Goal: Book appointment/travel/reservation

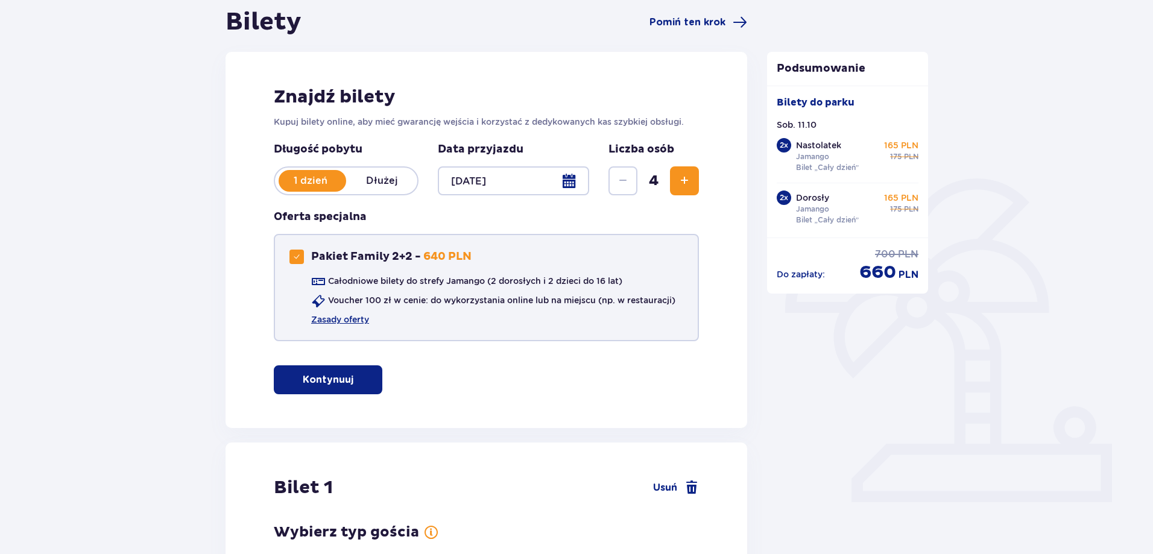
click at [299, 255] on span at bounding box center [296, 256] width 7 height 7
click at [297, 257] on div "Pakiet Family 2+2" at bounding box center [297, 257] width 14 height 14
checkbox input "true"
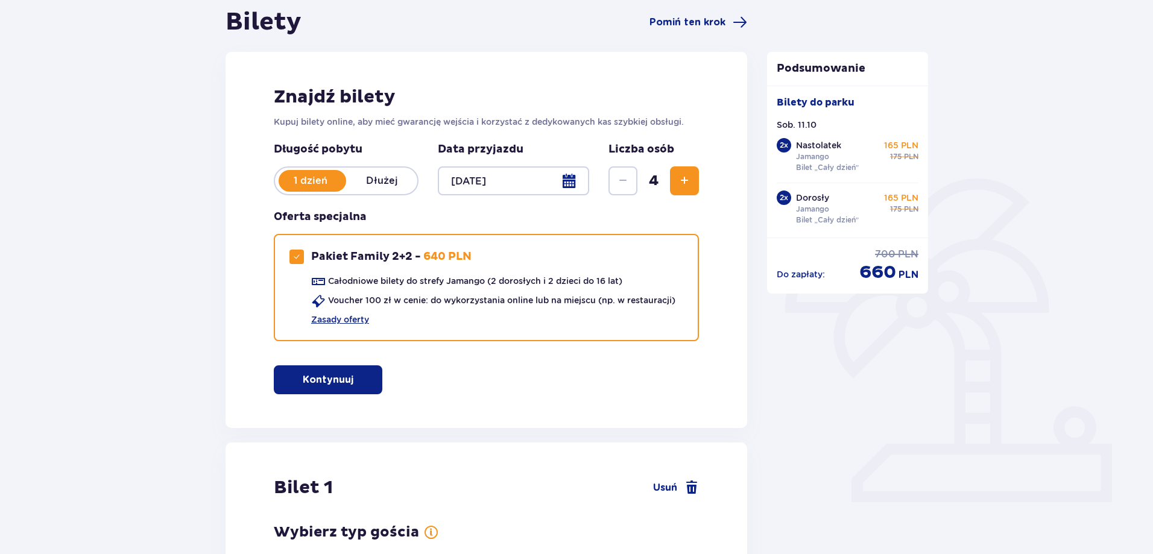
click at [341, 385] on p "Kontynuuj" at bounding box center [328, 379] width 51 height 13
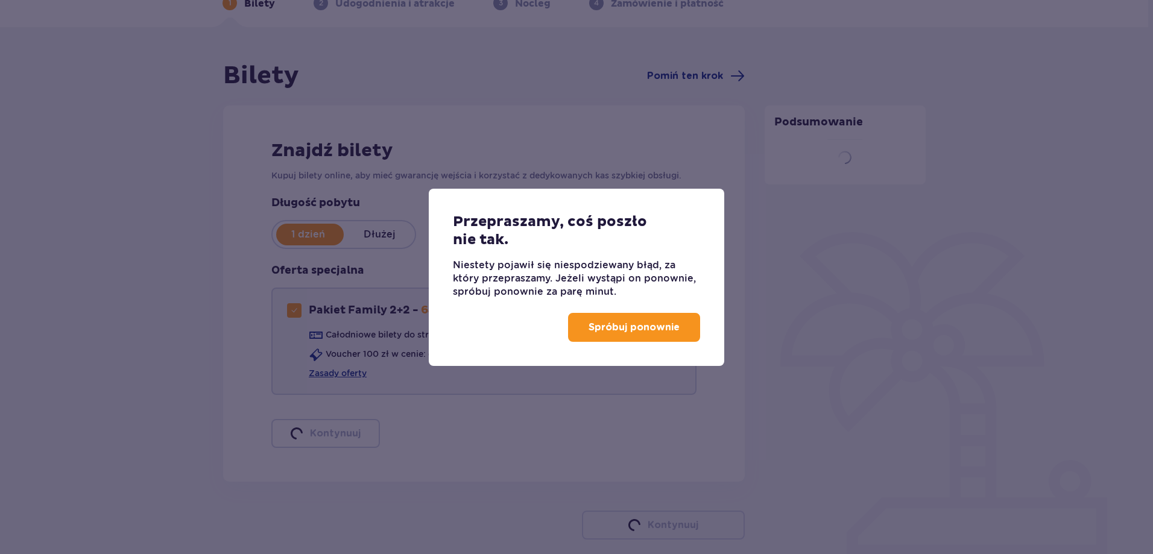
scroll to position [80, 0]
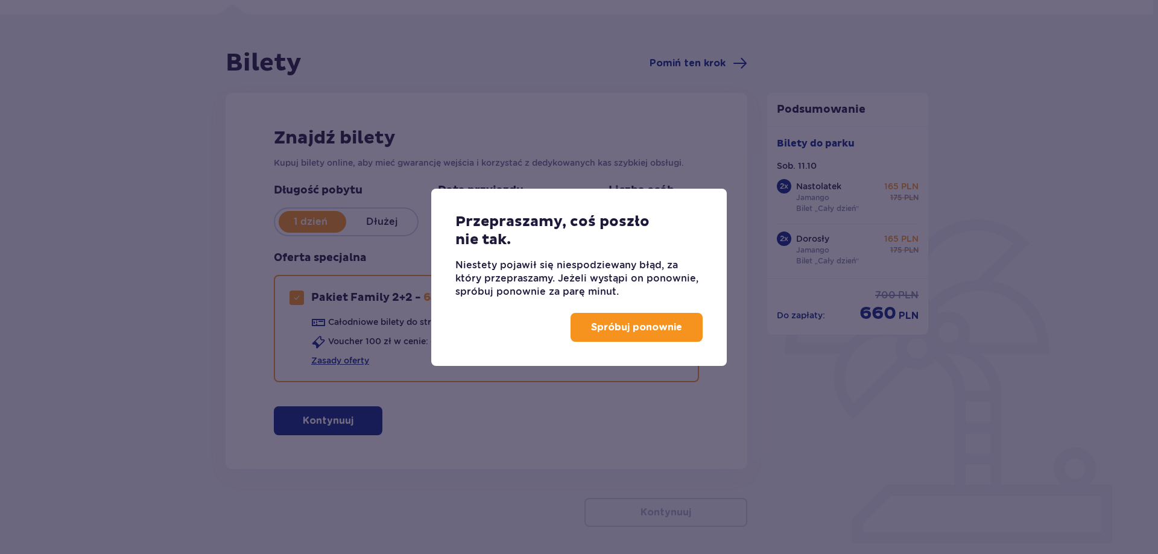
click at [619, 331] on p "Spróbuj ponownie" at bounding box center [636, 327] width 91 height 13
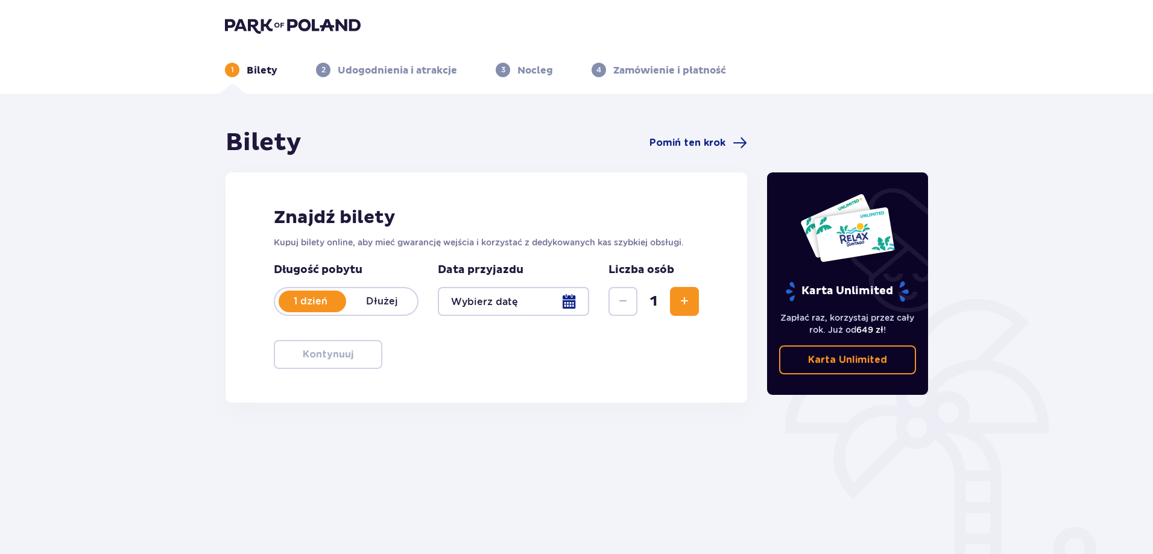
click at [680, 300] on span "Zwiększ" at bounding box center [684, 301] width 14 height 14
click at [510, 307] on div at bounding box center [513, 301] width 151 height 29
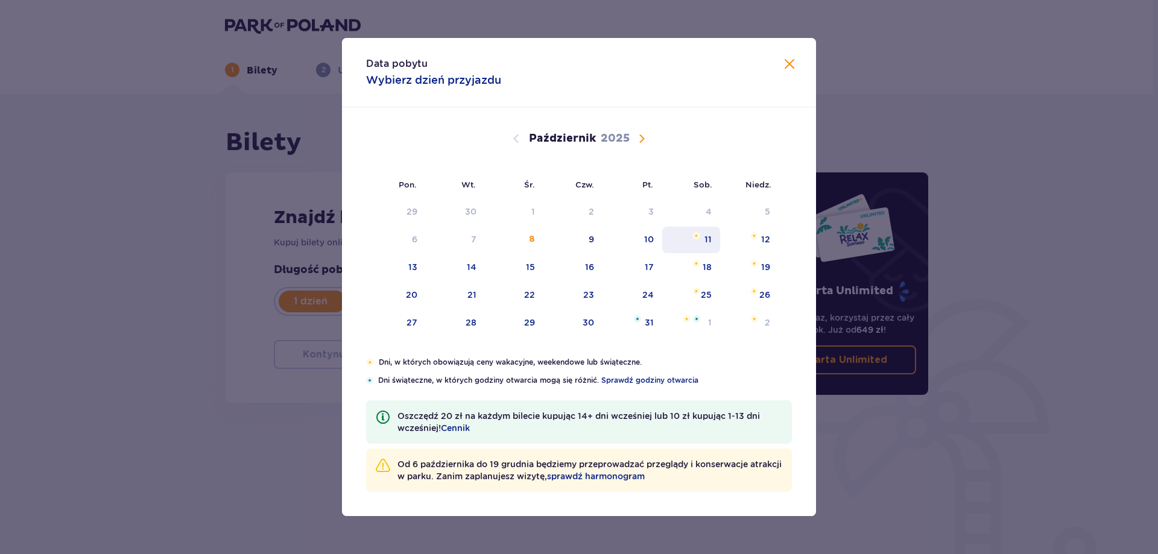
click at [715, 240] on div "11" at bounding box center [691, 240] width 59 height 27
type input "[DATE]"
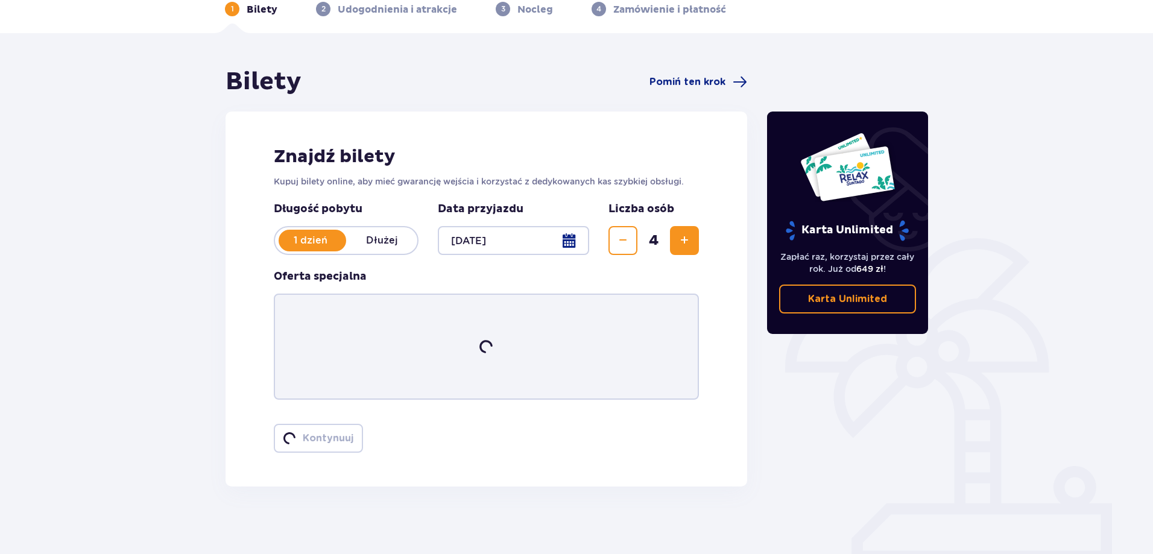
scroll to position [66, 0]
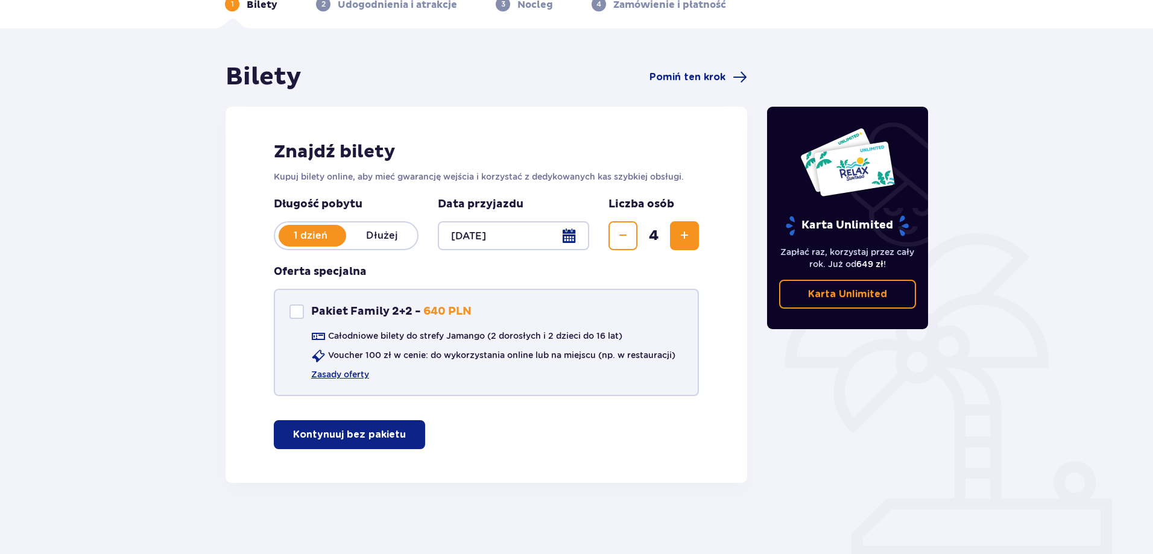
click at [302, 307] on div "Pakiet Family 2+2" at bounding box center [297, 312] width 14 height 14
checkbox input "true"
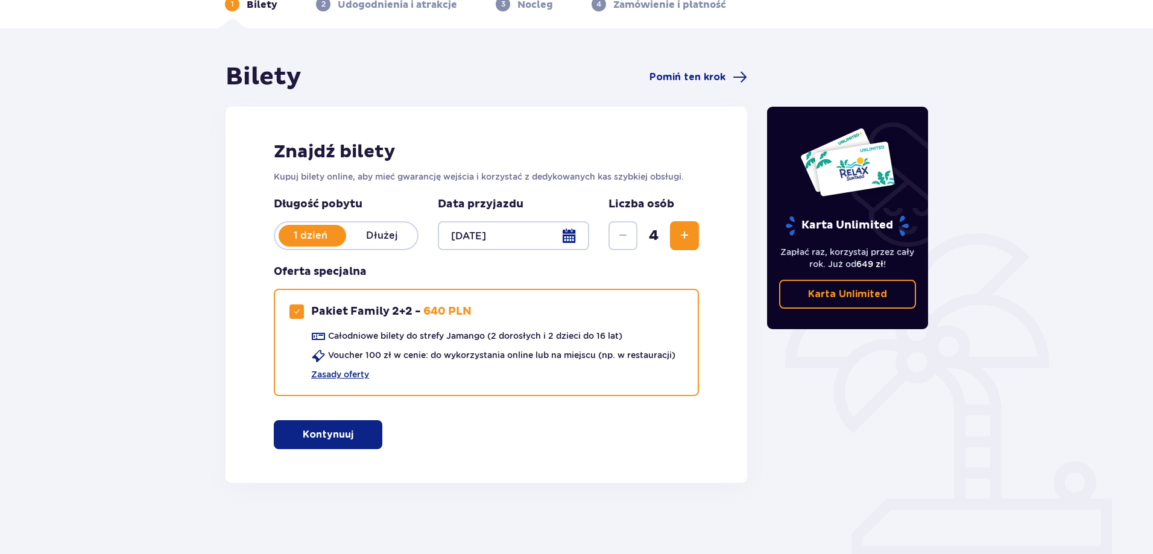
click at [351, 426] on button "Kontynuuj" at bounding box center [328, 434] width 109 height 29
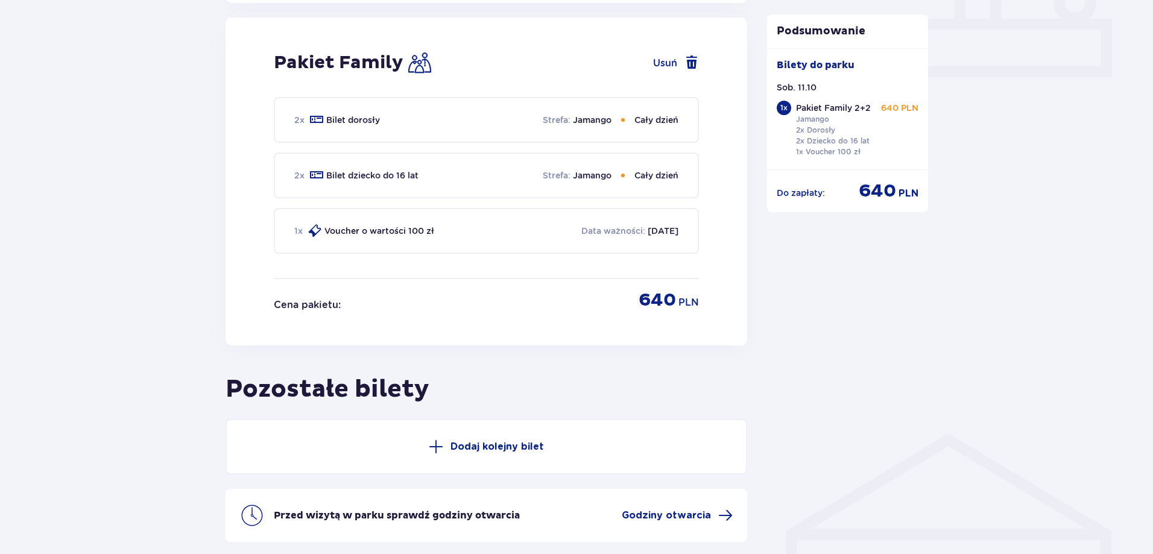
scroll to position [549, 0]
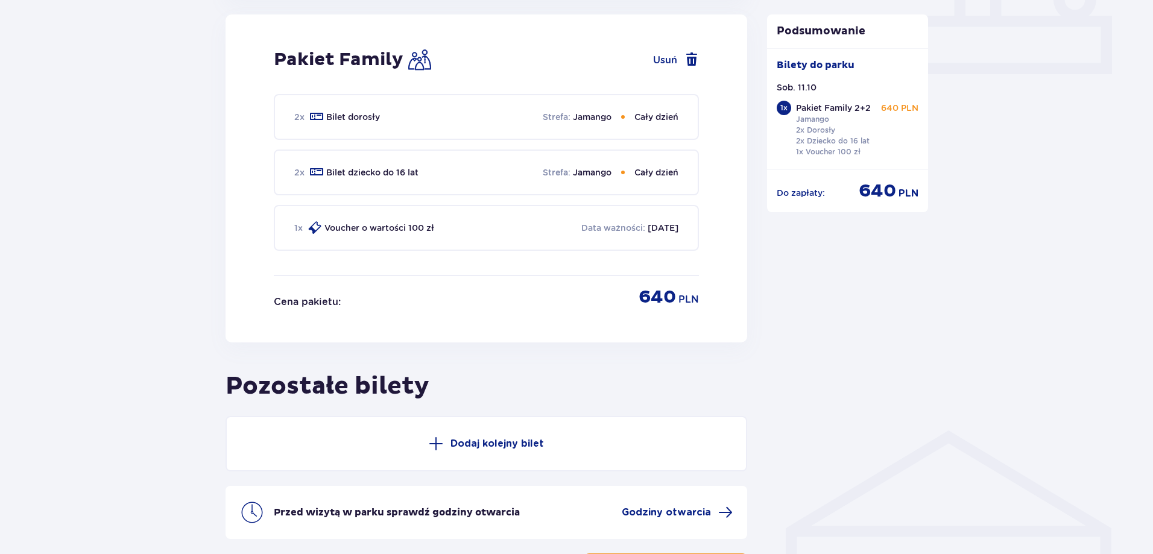
drag, startPoint x: 565, startPoint y: 226, endPoint x: 687, endPoint y: 229, distance: 122.5
click at [687, 229] on div "1 x Voucher o wartości 100 zł Data ważności : [DATE]" at bounding box center [486, 228] width 425 height 46
drag, startPoint x: 645, startPoint y: 229, endPoint x: 595, endPoint y: 227, distance: 50.1
click at [595, 227] on div "Data ważności : [DATE]" at bounding box center [629, 228] width 97 height 12
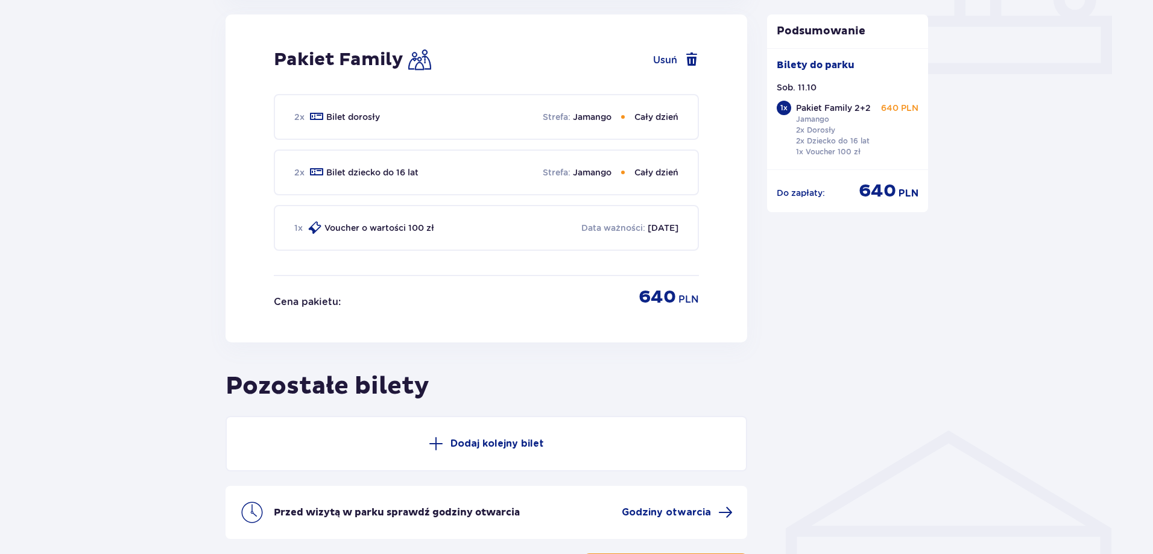
click at [595, 227] on p "Data ważności :" at bounding box center [613, 228] width 64 height 12
drag, startPoint x: 595, startPoint y: 227, endPoint x: 651, endPoint y: 233, distance: 56.4
click at [651, 233] on div "Data ważności : [DATE]" at bounding box center [629, 228] width 97 height 12
click at [651, 233] on p "[DATE]" at bounding box center [663, 228] width 31 height 12
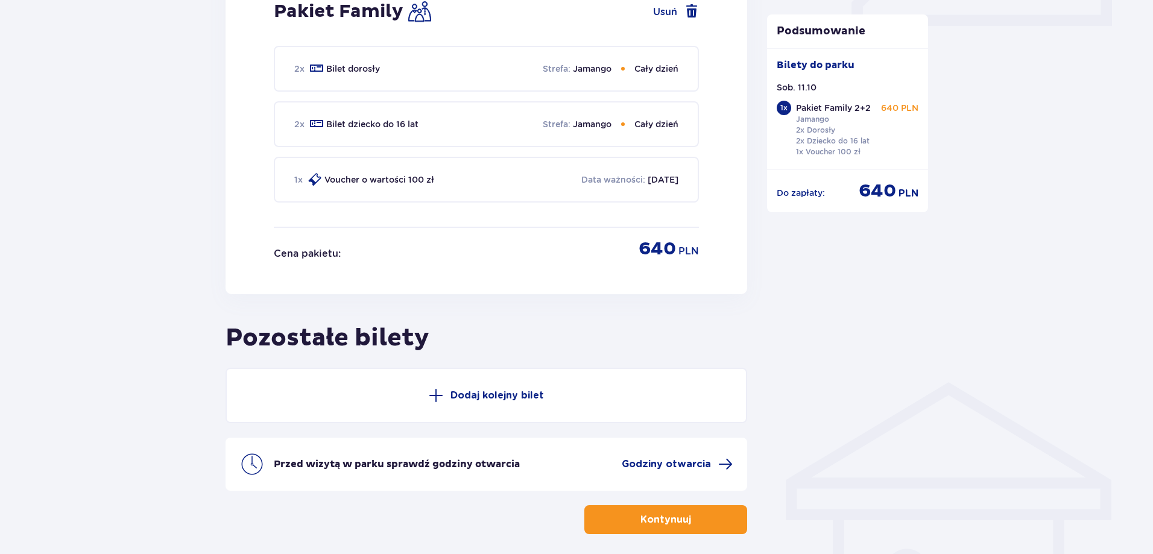
scroll to position [650, 0]
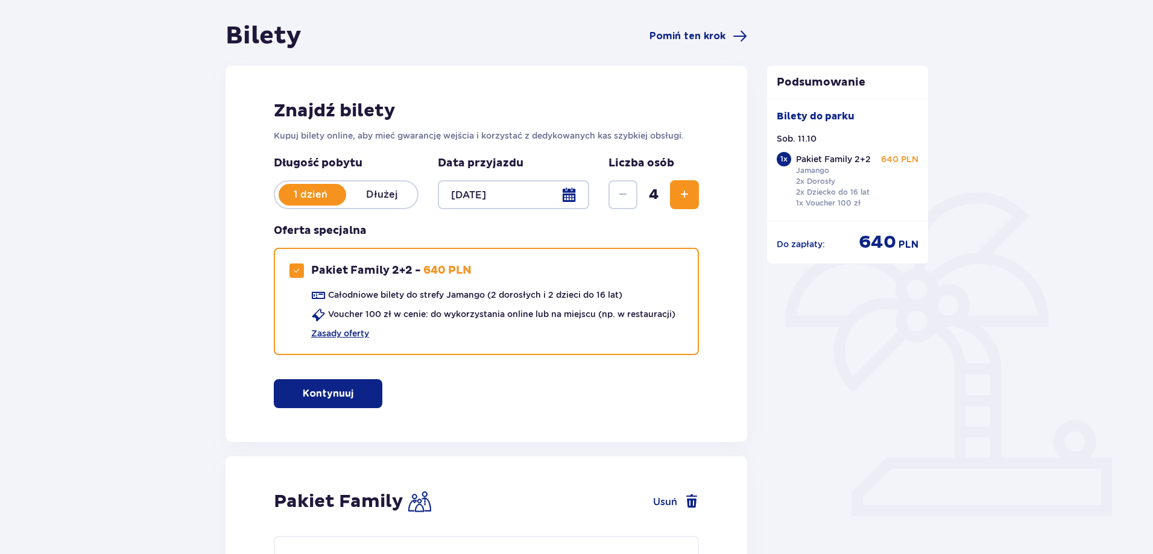
click at [332, 385] on button "Kontynuuj" at bounding box center [328, 393] width 109 height 29
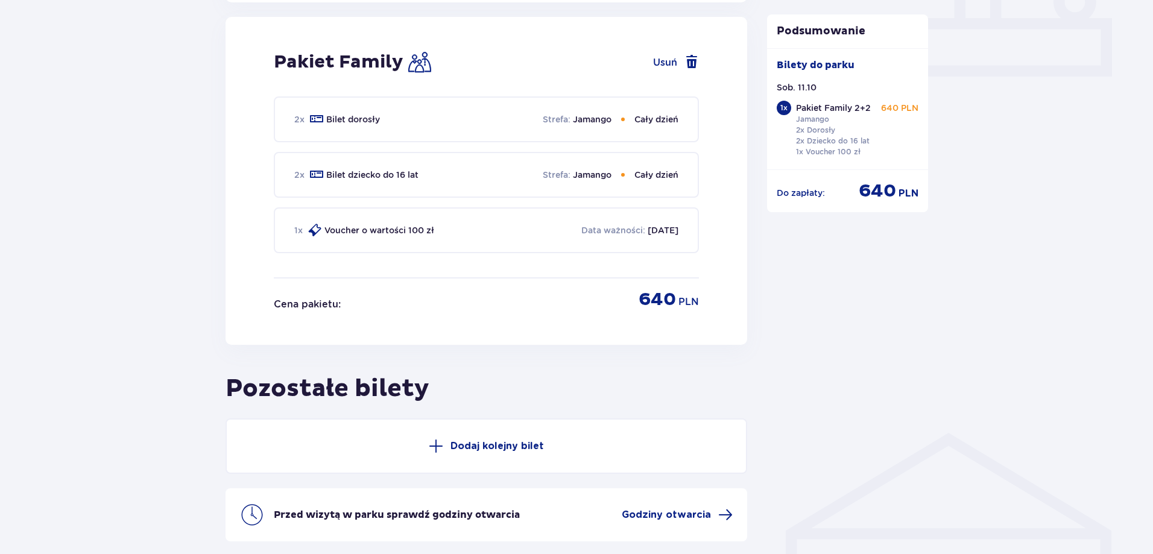
scroll to position [549, 0]
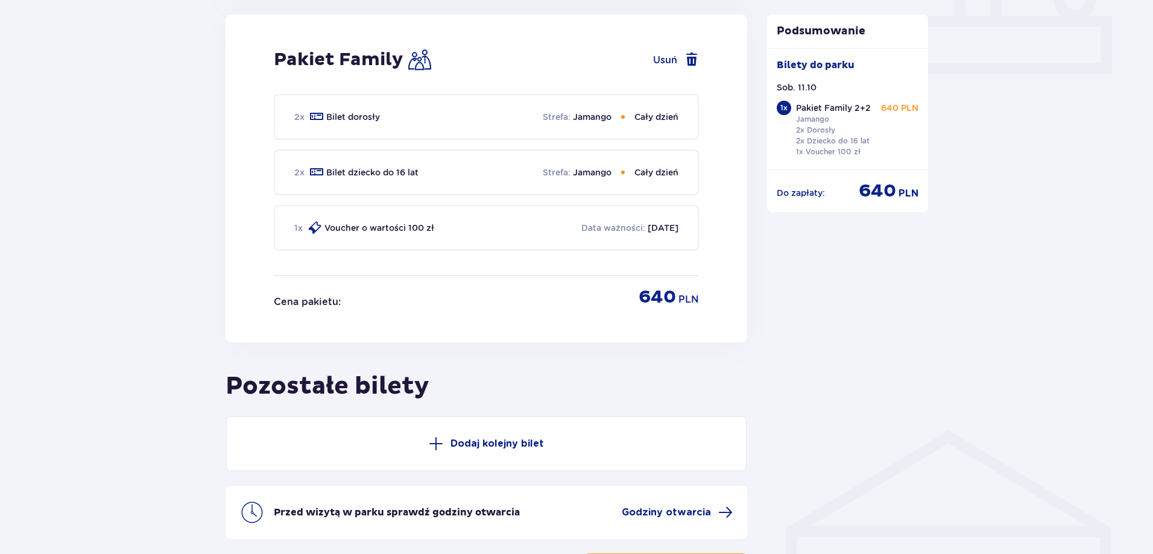
click at [730, 375] on h2 "Pozostałe bilety" at bounding box center [487, 379] width 522 height 45
